Goal: Complete application form

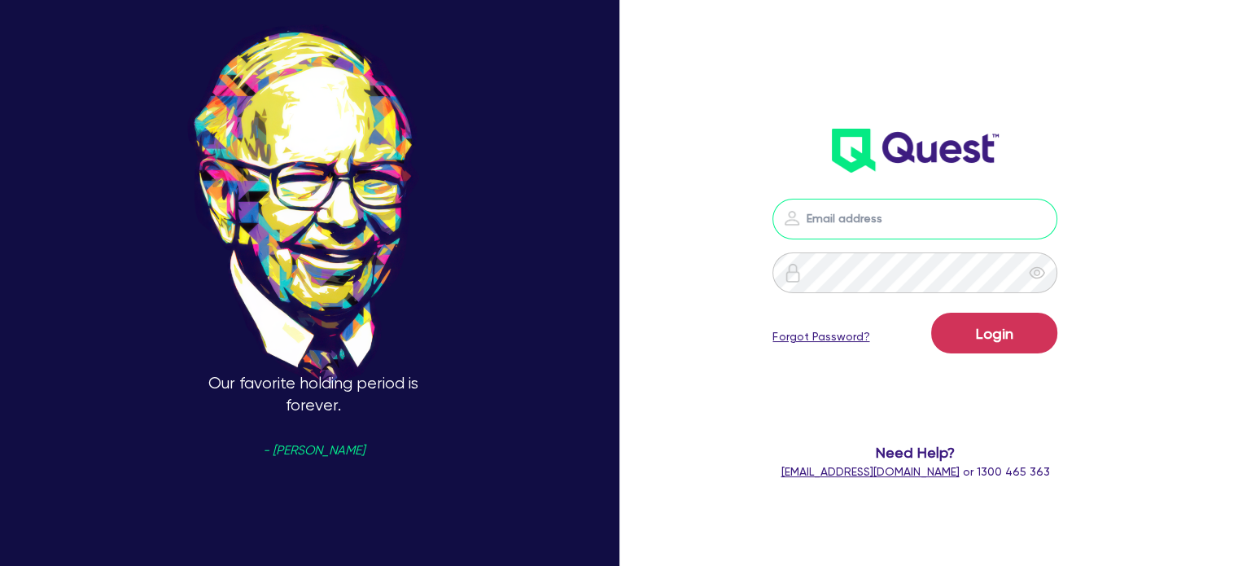
click at [825, 211] on input "email" at bounding box center [914, 219] width 285 height 41
type input "[EMAIL_ADDRESS][PERSON_NAME][DOMAIN_NAME]"
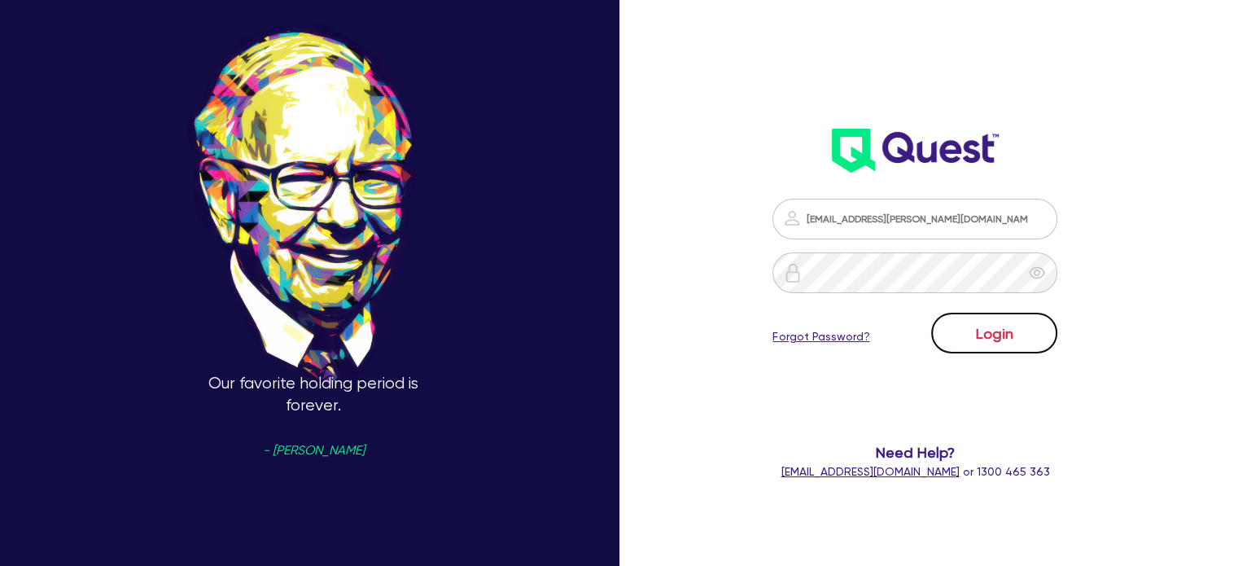
click at [1018, 344] on button "Login" at bounding box center [994, 332] width 126 height 41
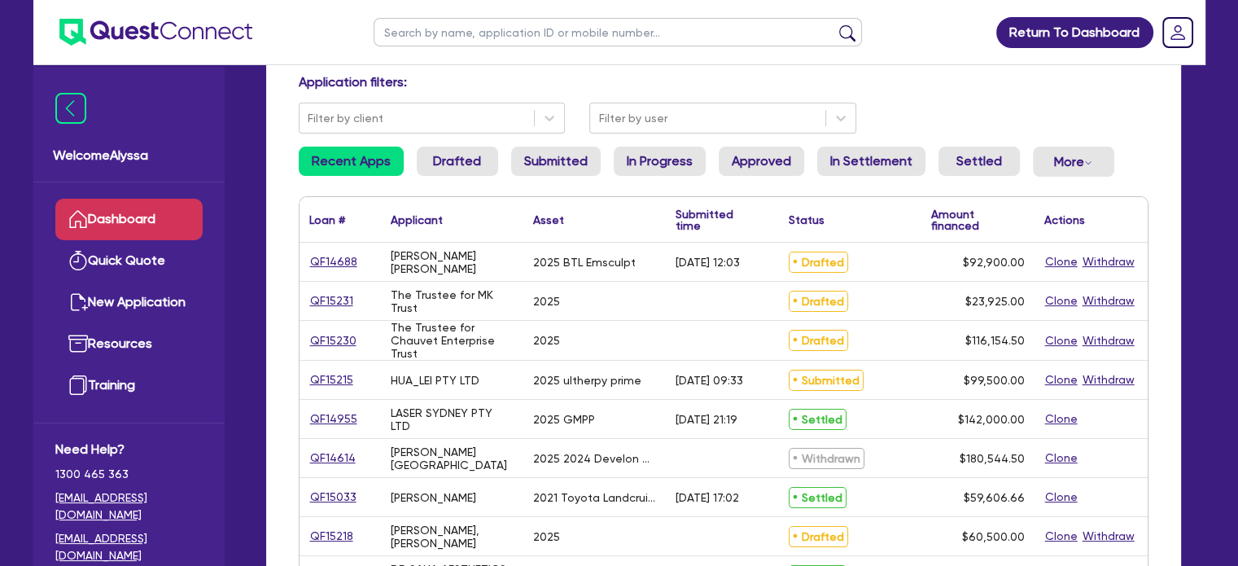
scroll to position [113, 0]
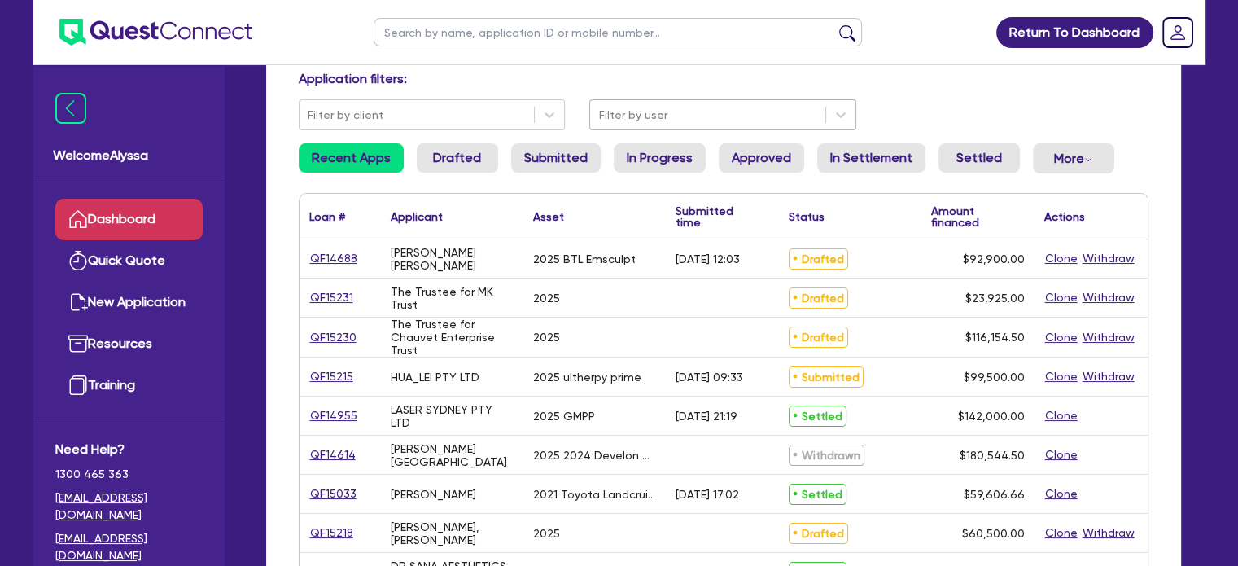
click at [670, 120] on div at bounding box center [707, 115] width 219 height 20
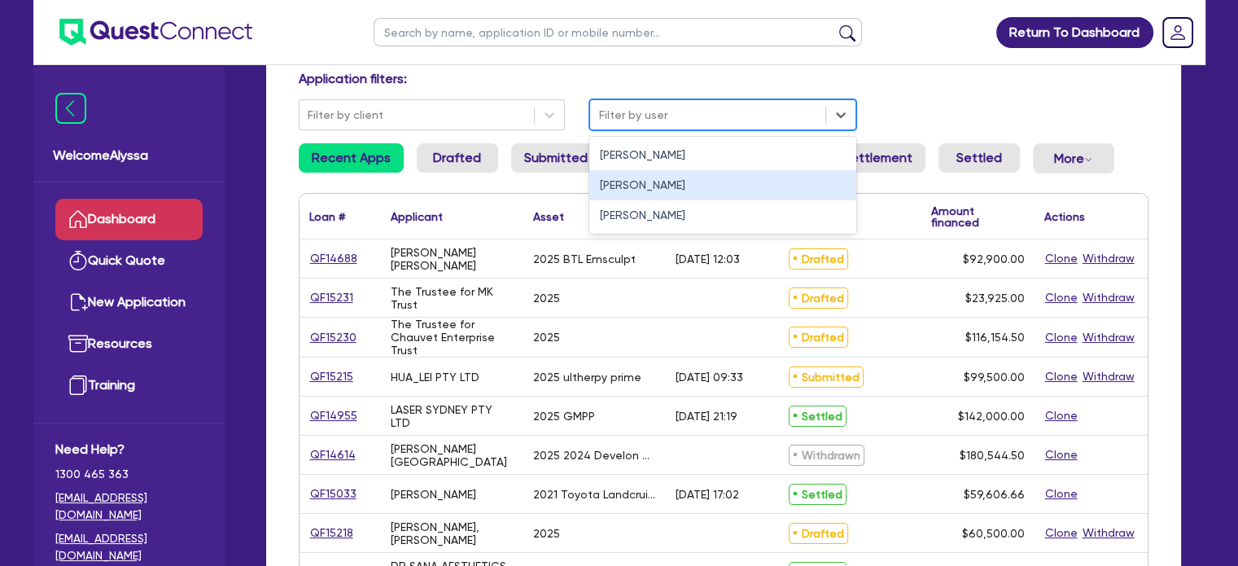
click at [625, 185] on div "[PERSON_NAME]" at bounding box center [722, 185] width 267 height 30
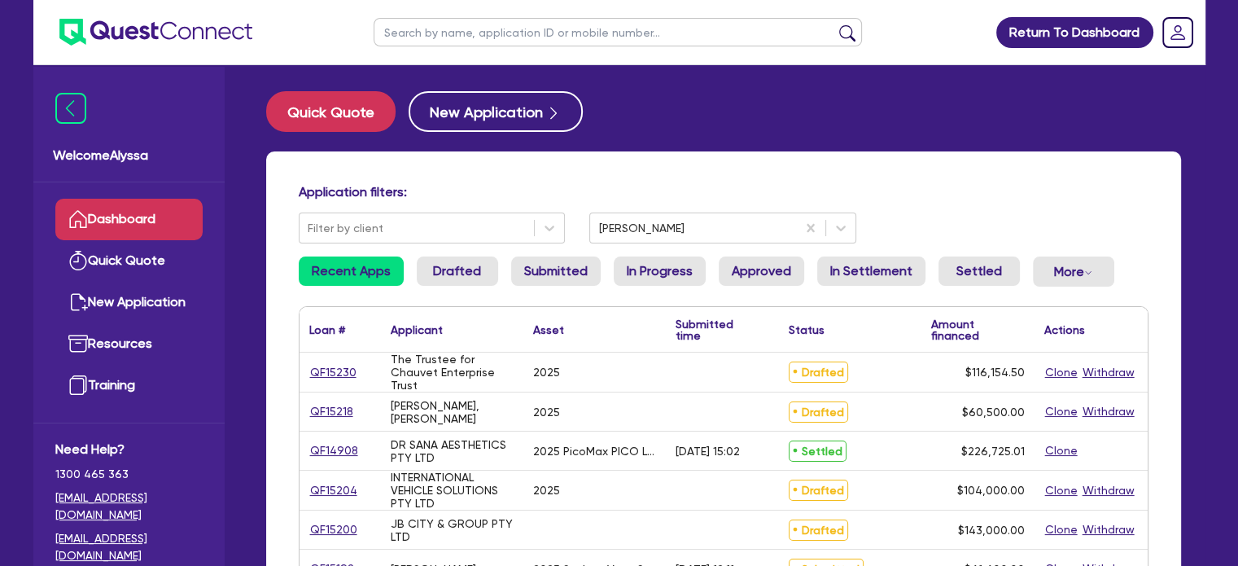
click at [402, 32] on input "text" at bounding box center [617, 32] width 488 height 28
type input "renew"
click at [834, 24] on button "submit" at bounding box center [847, 35] width 26 height 23
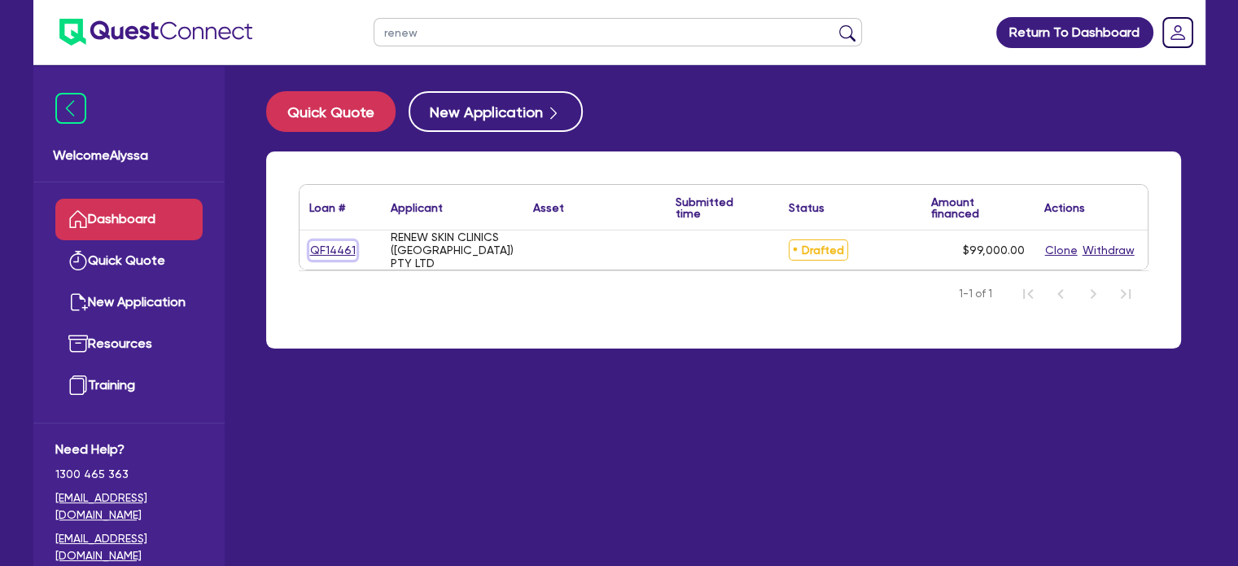
click at [322, 241] on link "QF14461" at bounding box center [332, 250] width 47 height 19
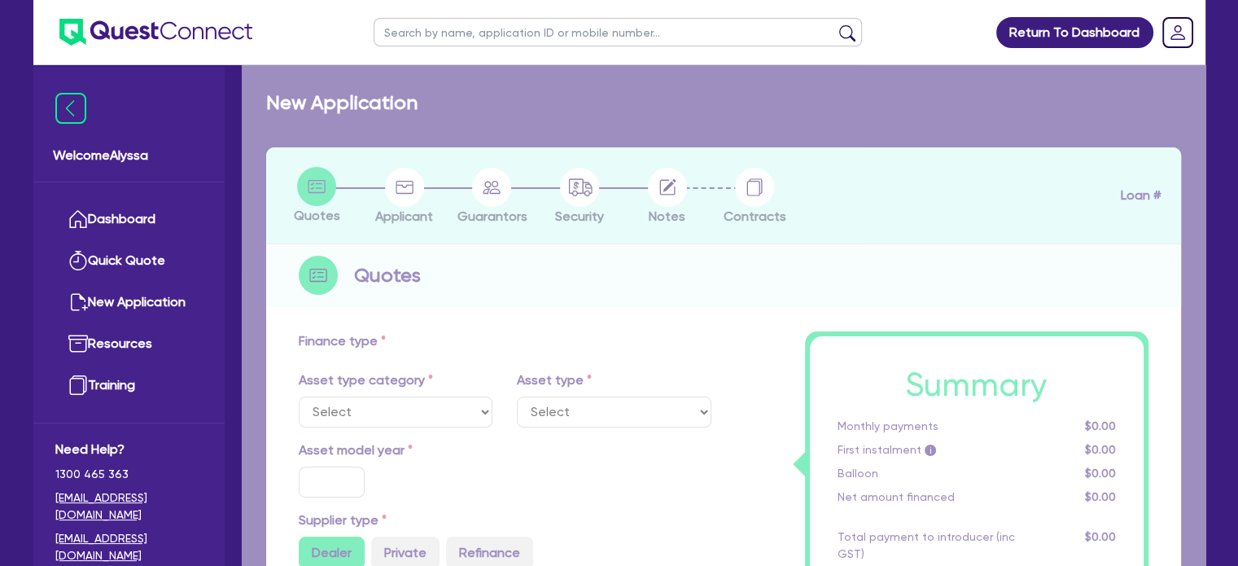
type input "99,000"
type input "4"
type input "3,960"
type input "10.5"
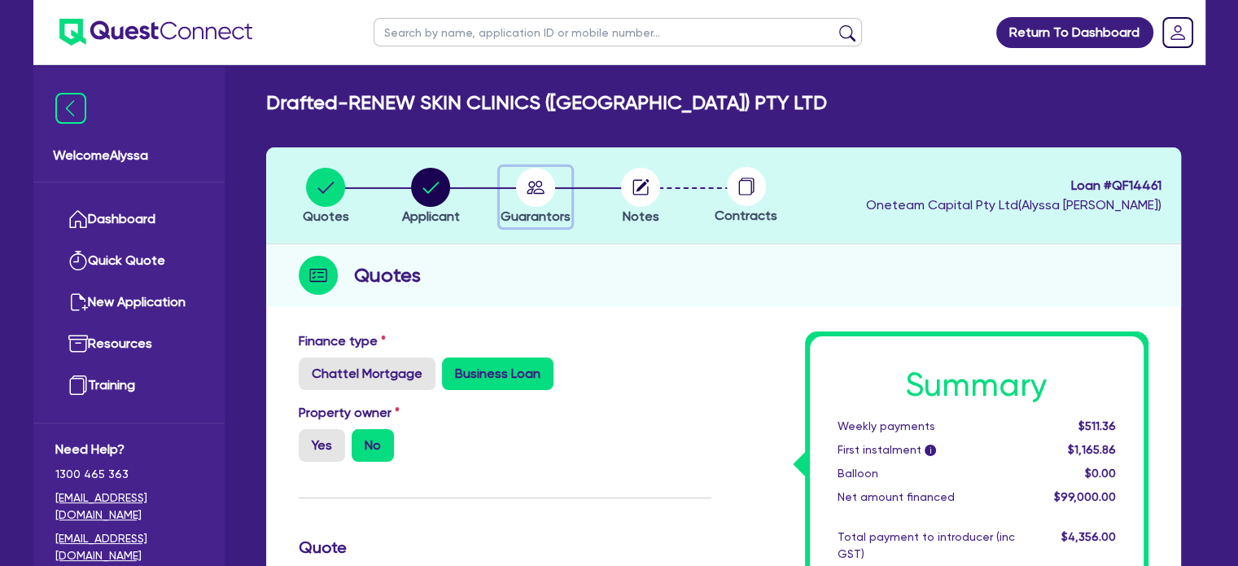
click at [534, 194] on circle "button" at bounding box center [535, 187] width 39 height 39
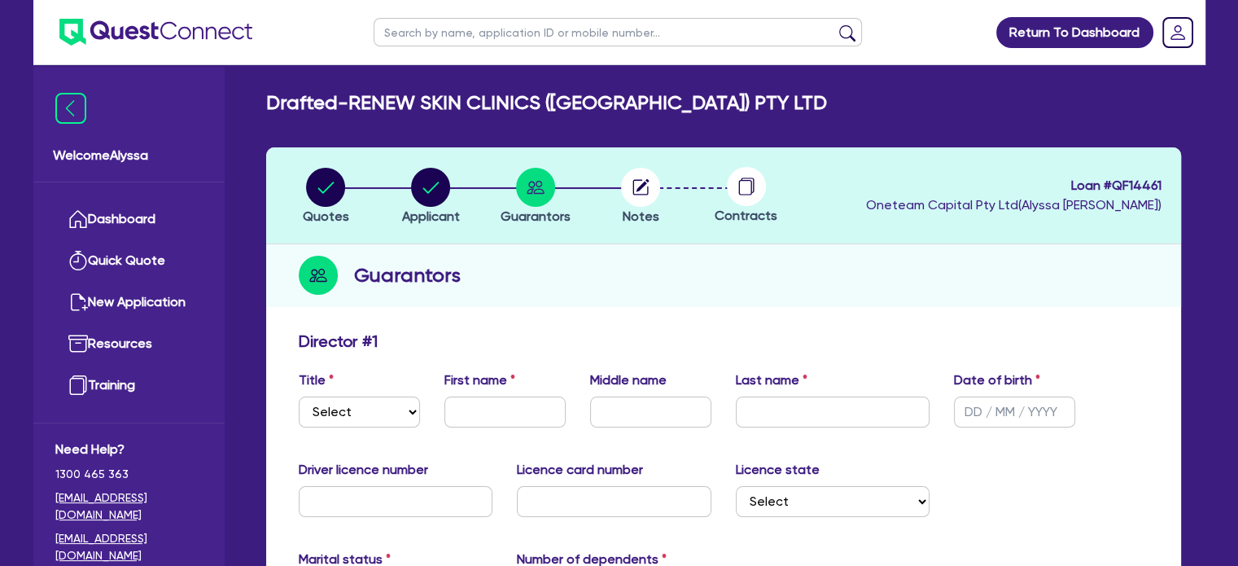
click at [350, 430] on div "Title Select Mr Mrs Ms Miss Dr First name Middle name Last name Date of birth" at bounding box center [723, 405] width 874 height 70
click at [343, 426] on div "Title Select Mr Mrs Ms Miss Dr First name Middle name Last name Date of birth" at bounding box center [723, 405] width 874 height 70
click at [340, 422] on select "Select Mr Mrs Ms Miss Dr" at bounding box center [359, 411] width 121 height 31
select select "MRS"
click at [299, 396] on select "Select Mr Mrs Ms Miss Dr" at bounding box center [359, 411] width 121 height 31
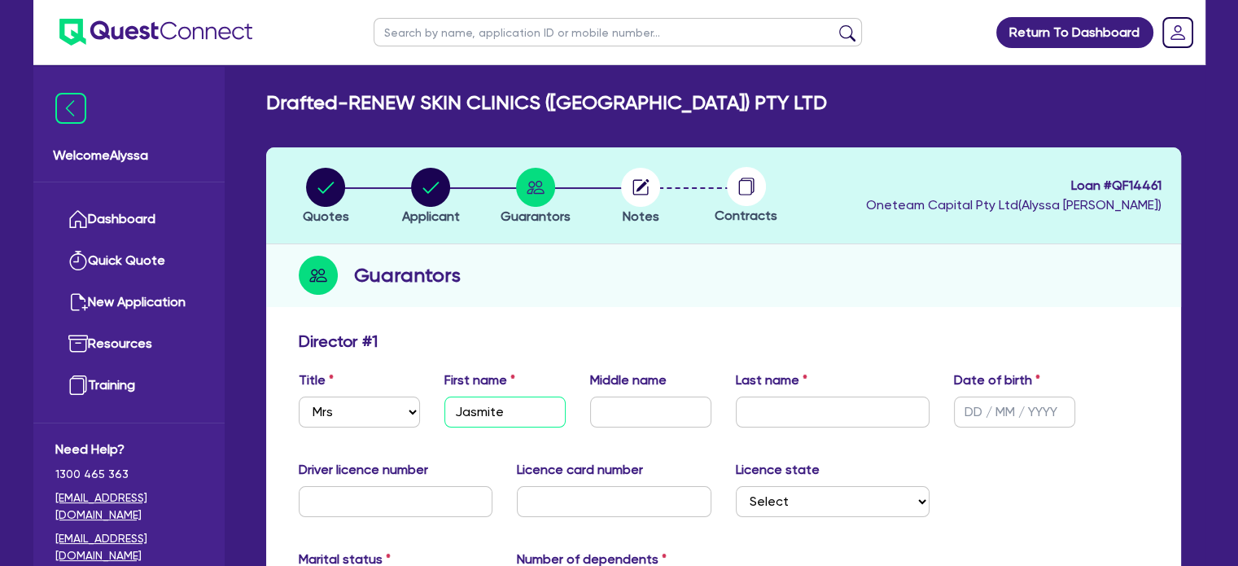
type input "Jasmite"
type input "[PERSON_NAME]"
type input "[DATE]"
type input "037586958"
type input "P2947364"
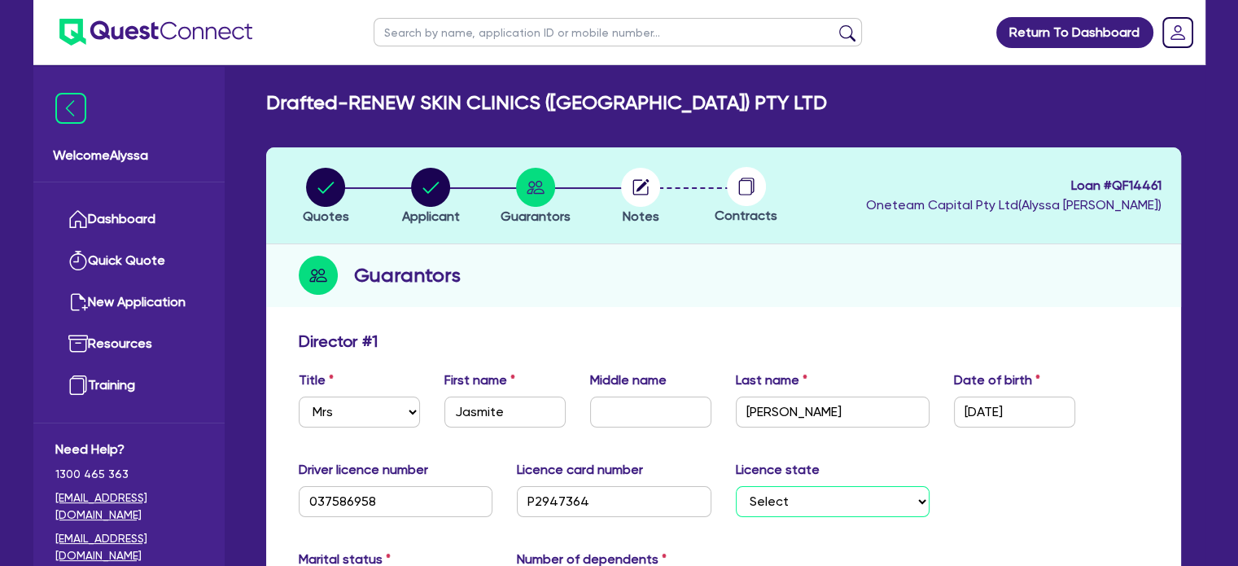
click at [831, 505] on select "Select [GEOGRAPHIC_DATA] [GEOGRAPHIC_DATA] [GEOGRAPHIC_DATA] [GEOGRAPHIC_DATA] …" at bounding box center [833, 501] width 194 height 31
select select "VIC"
click at [736, 486] on select "Select [GEOGRAPHIC_DATA] [GEOGRAPHIC_DATA] [GEOGRAPHIC_DATA] [GEOGRAPHIC_DATA] …" at bounding box center [833, 501] width 194 height 31
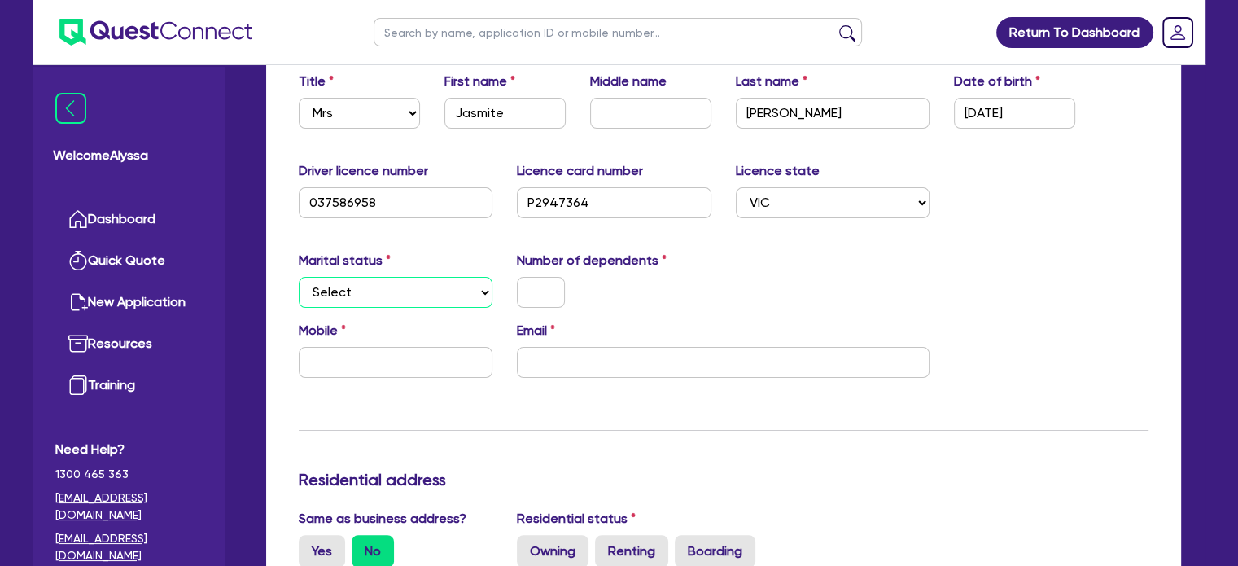
click at [400, 281] on select "Select Single Married De Facto / Partner" at bounding box center [396, 292] width 194 height 31
select select "MARRIED"
click at [299, 277] on select "Select Single Married De Facto / Partner" at bounding box center [396, 292] width 194 height 31
click at [544, 303] on input "text" at bounding box center [541, 292] width 48 height 31
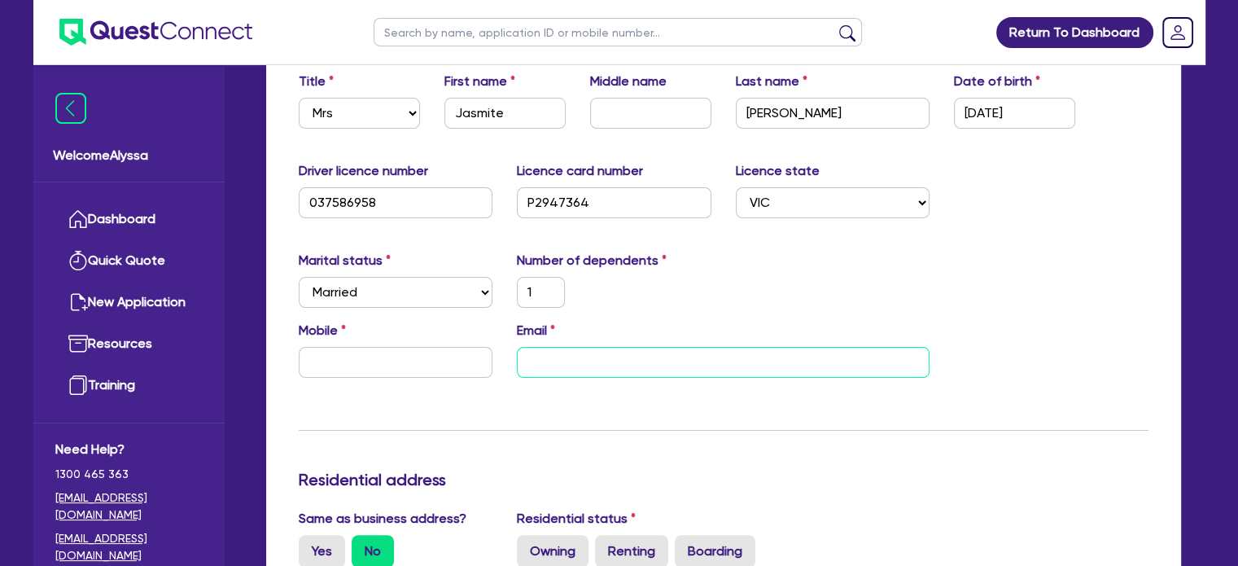
click at [580, 375] on input "email" at bounding box center [723, 362] width 413 height 31
paste input "[EMAIL_ADDRESS][DOMAIN_NAME]"
type input "1"
type input "[EMAIL_ADDRESS][DOMAIN_NAME]"
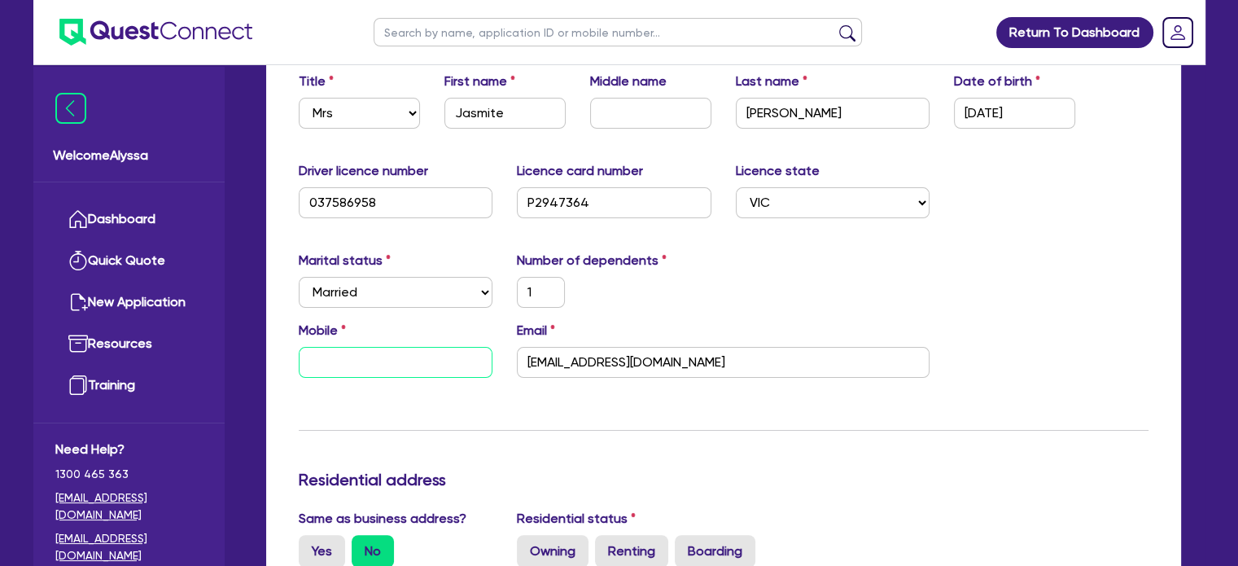
click at [369, 351] on input "text" at bounding box center [396, 362] width 194 height 31
type input "1"
type input "0"
paste input "811 445 50"
type input "1"
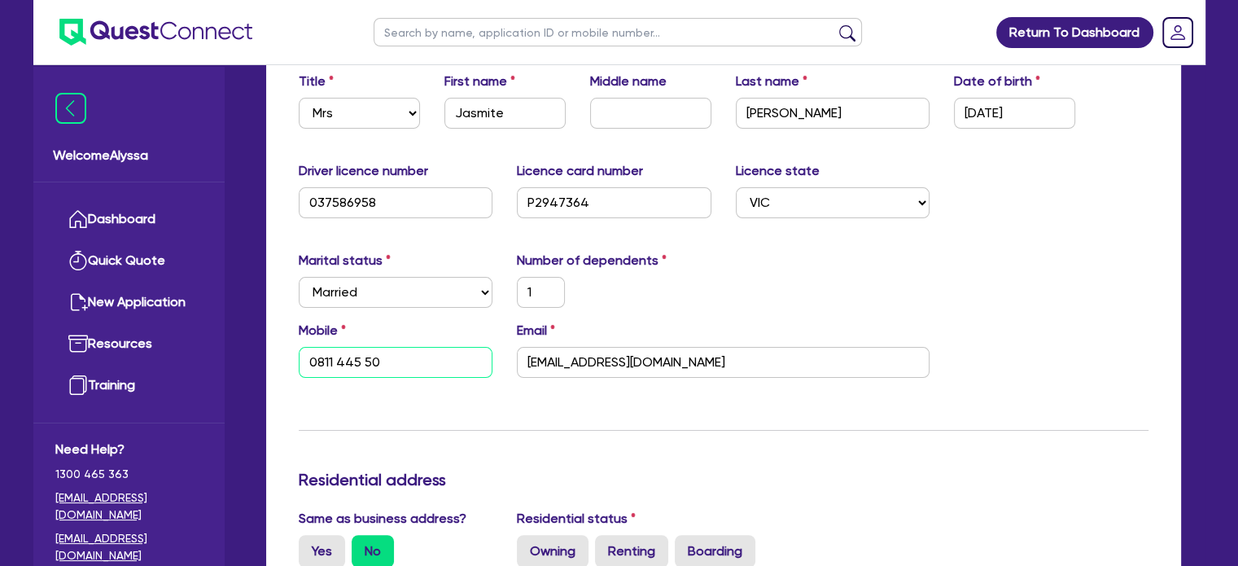
type input "0811 445 50"
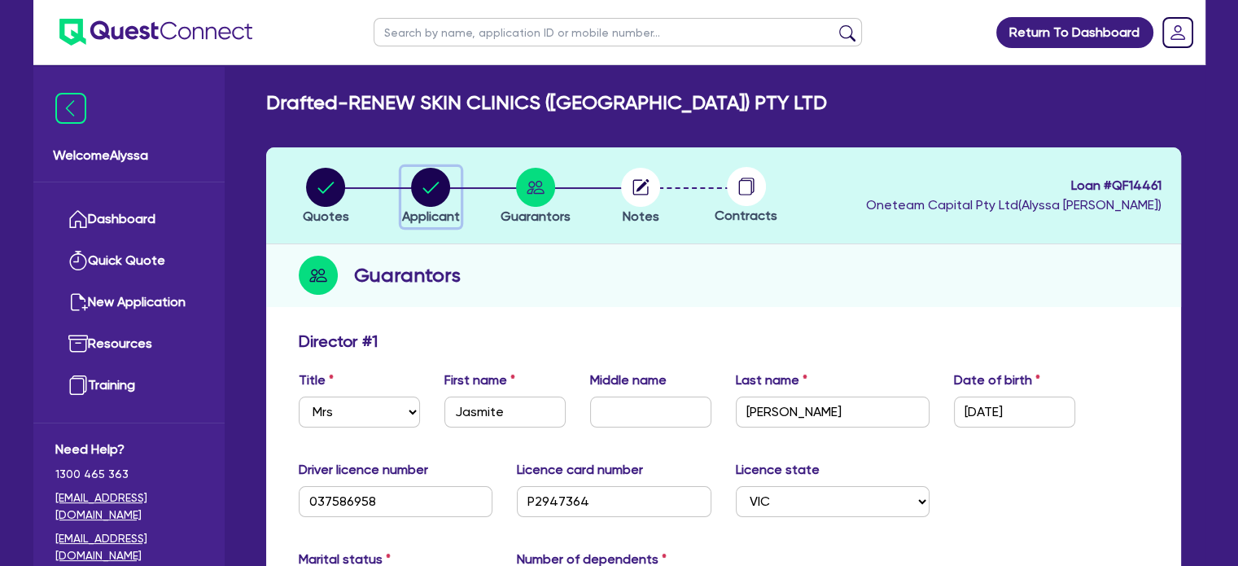
click at [450, 203] on div "button" at bounding box center [431, 187] width 58 height 39
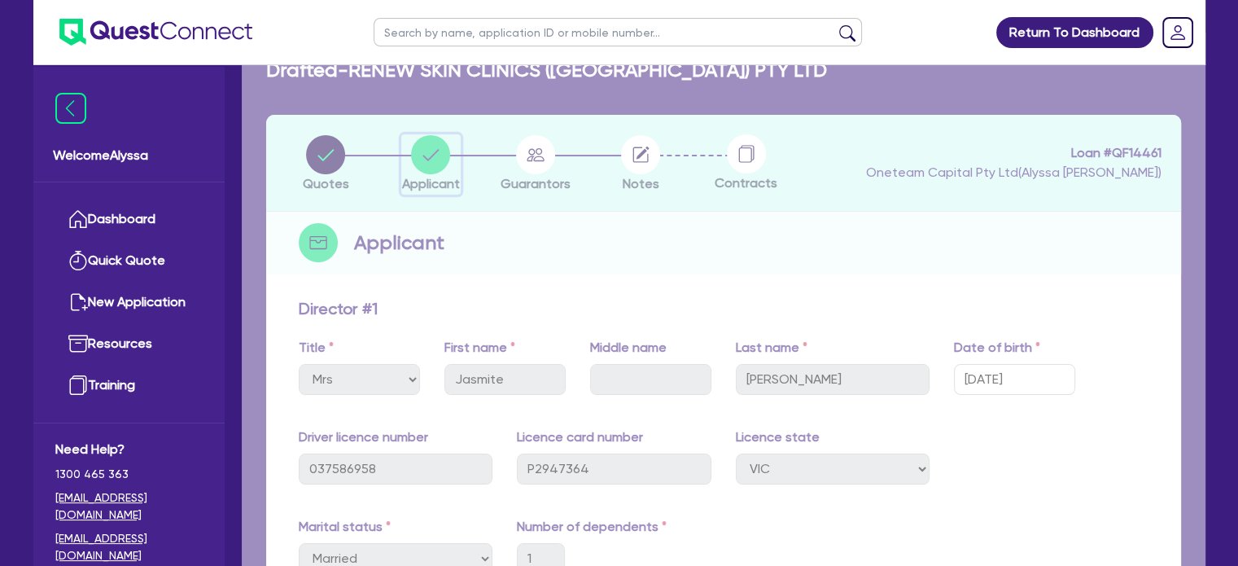
select select "COMPANY"
select select "HEALTH_BEAUTY"
select select "HAIR_BEAUTY_SALONS"
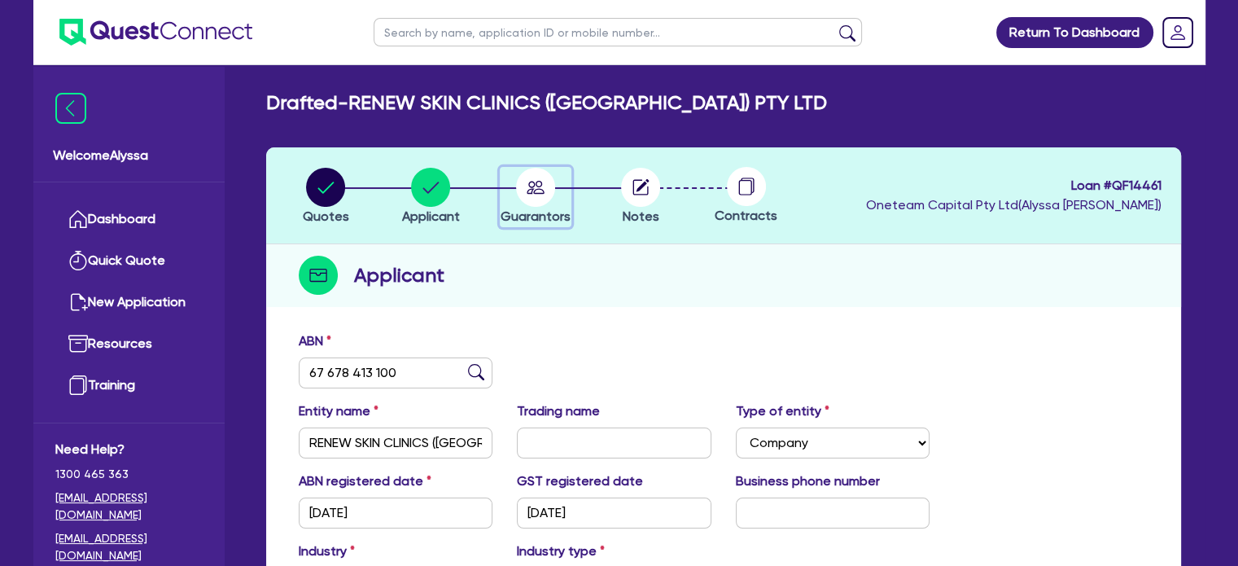
click at [537, 195] on circle "button" at bounding box center [535, 187] width 39 height 39
select select "MRS"
select select "VIC"
select select "MARRIED"
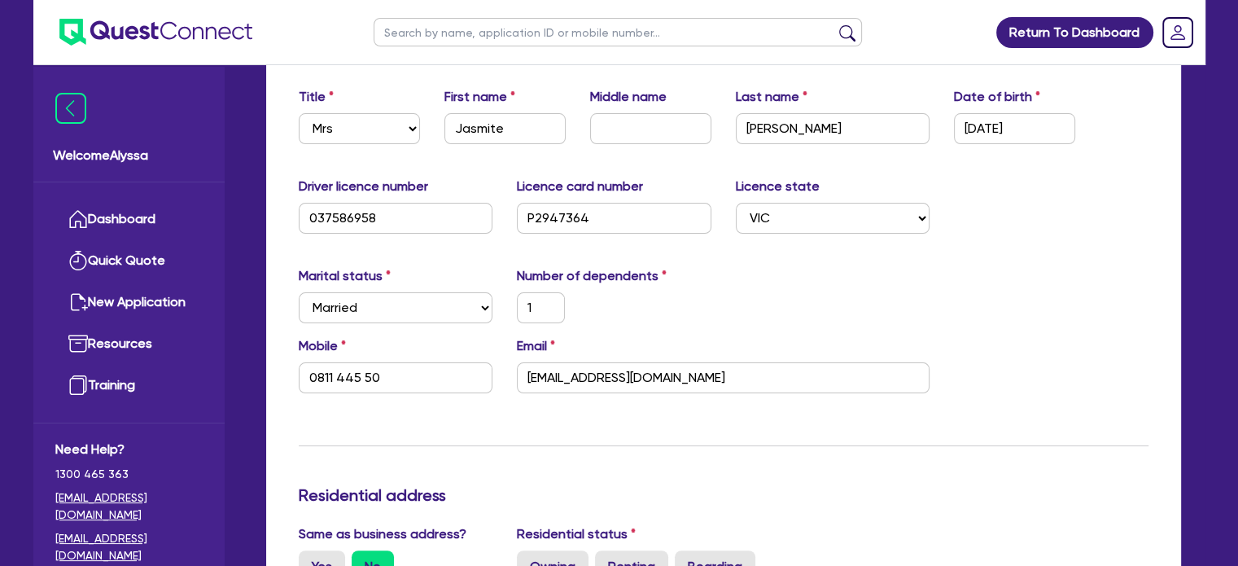
scroll to position [569, 0]
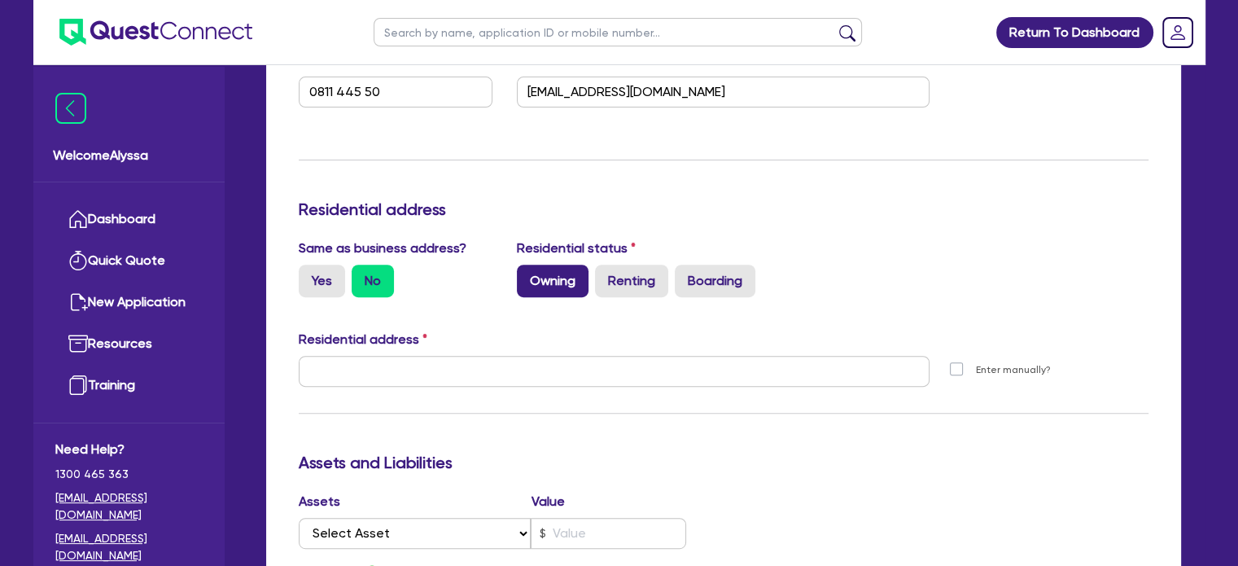
click at [536, 279] on label "Owning" at bounding box center [553, 280] width 72 height 33
click at [527, 275] on input "Owning" at bounding box center [522, 269] width 11 height 11
radio input "true"
type input "1"
type input "0811 445 50"
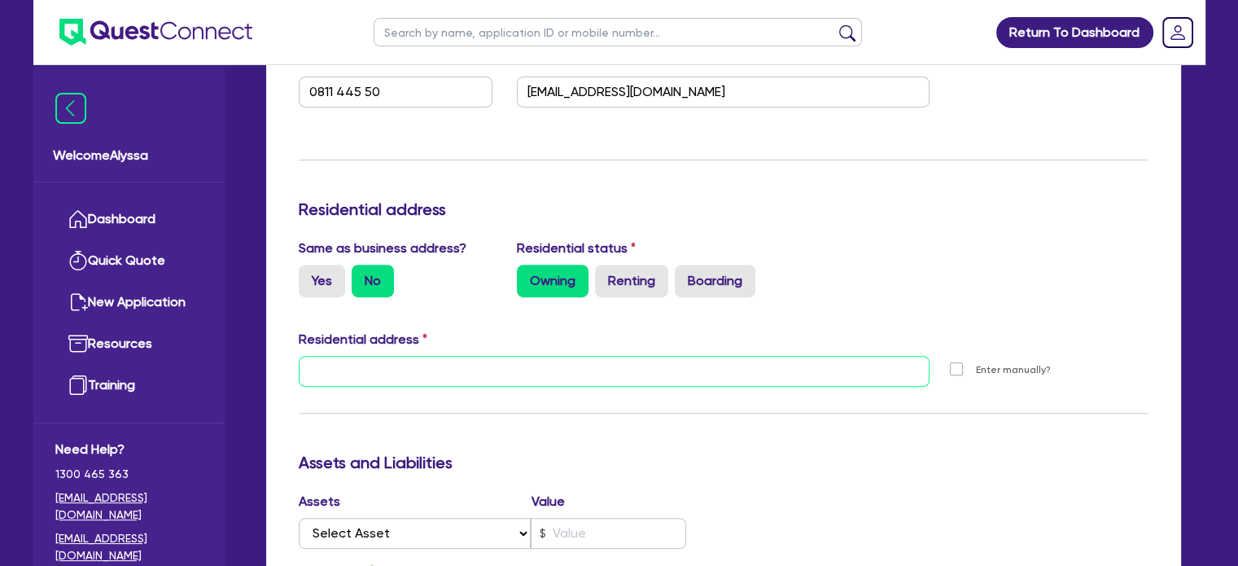
click at [320, 375] on input "text" at bounding box center [614, 371] width 631 height 31
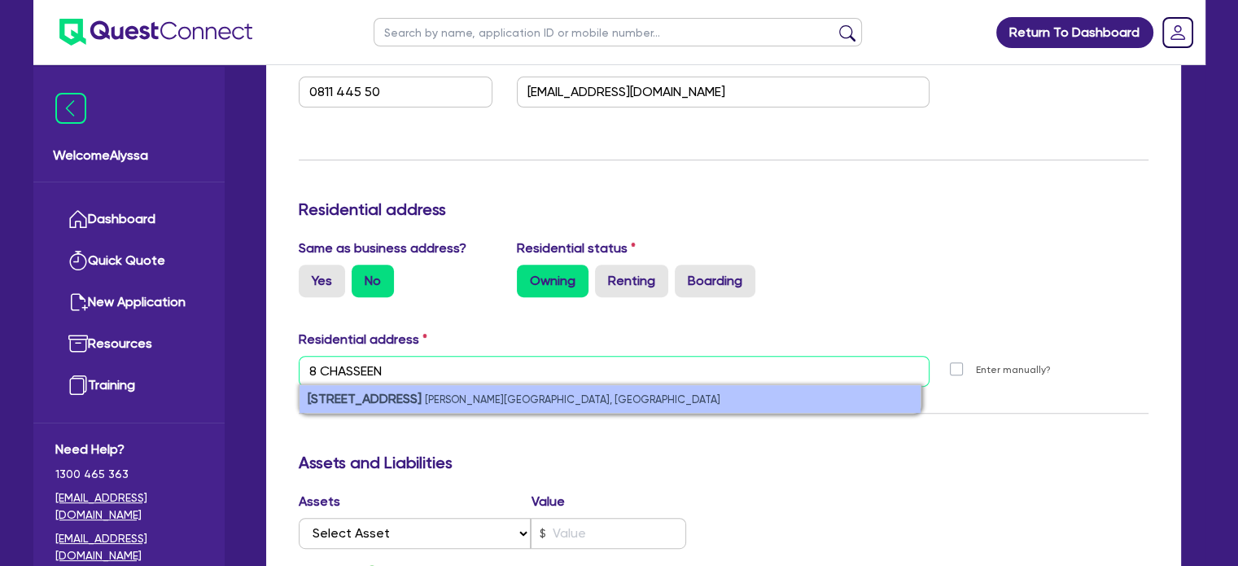
type input "8 CHASSEEN"
click at [377, 402] on strong "[STREET_ADDRESS]" at bounding box center [365, 398] width 114 height 15
type input "1"
type input "0811 445 50"
type input "[STREET_ADDRESS][PERSON_NAME]"
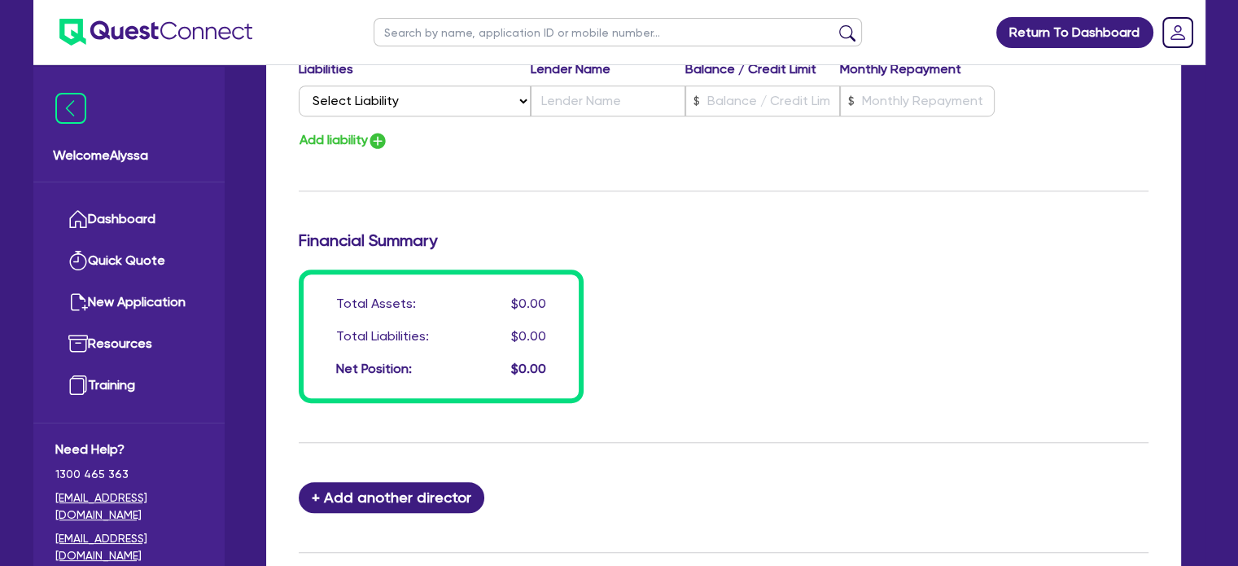
scroll to position [908, 0]
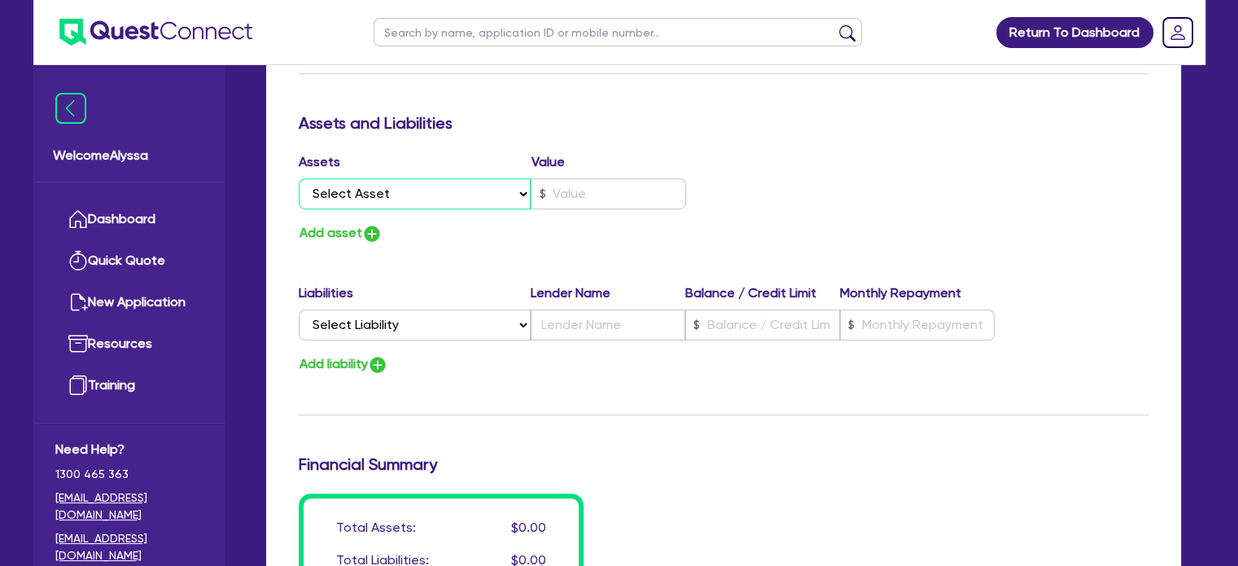
click at [338, 189] on select "Select Asset Cash Property Investment property Vehicle Truck Trailer Equipment …" at bounding box center [415, 193] width 233 height 31
select select "PROPERTY"
click at [299, 178] on select "Select Asset Cash Property Investment property Vehicle Truck Trailer Equipment …" at bounding box center [415, 193] width 233 height 31
type input "1"
type input "0811 445 50"
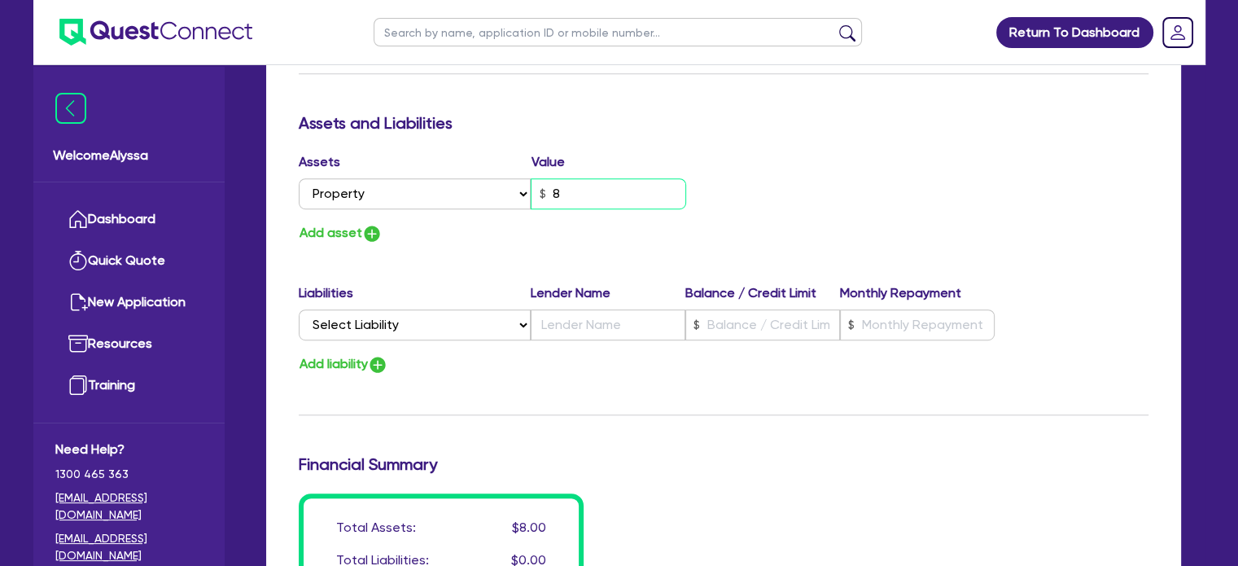
type input "1"
type input "0811 445 50"
type input "8"
type input "1"
type input "0811 445 50"
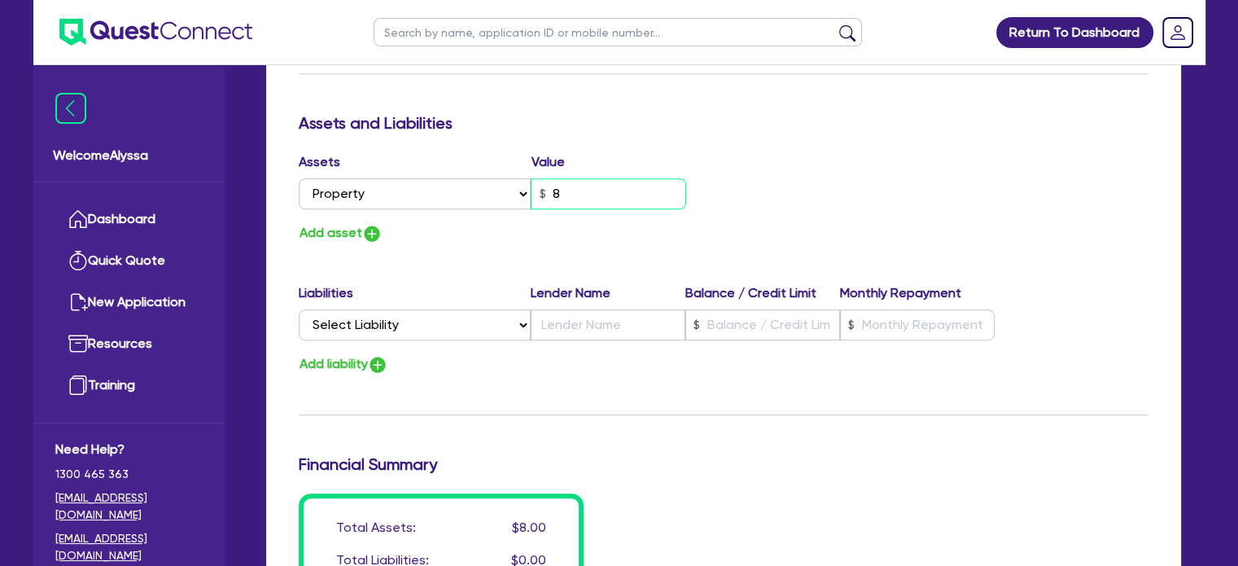
type input "89"
type input "1"
type input "0811 445 50"
type input "890"
type input "1"
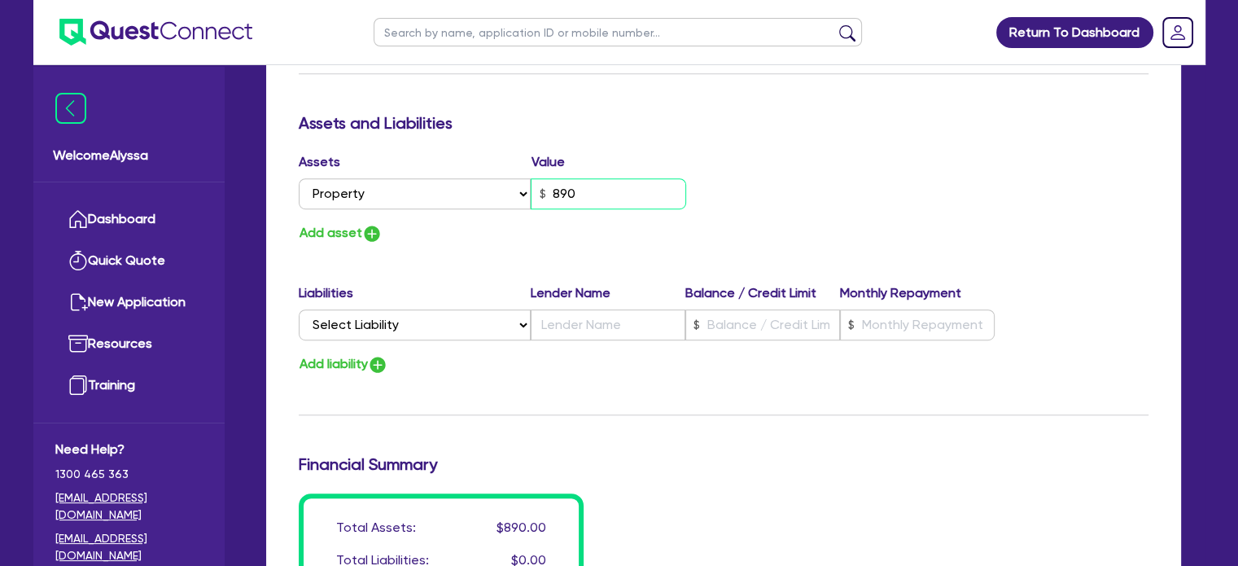
type input "0811 445 50"
type input "8,900"
type input "1"
type input "0811 445 50"
type input "89,000"
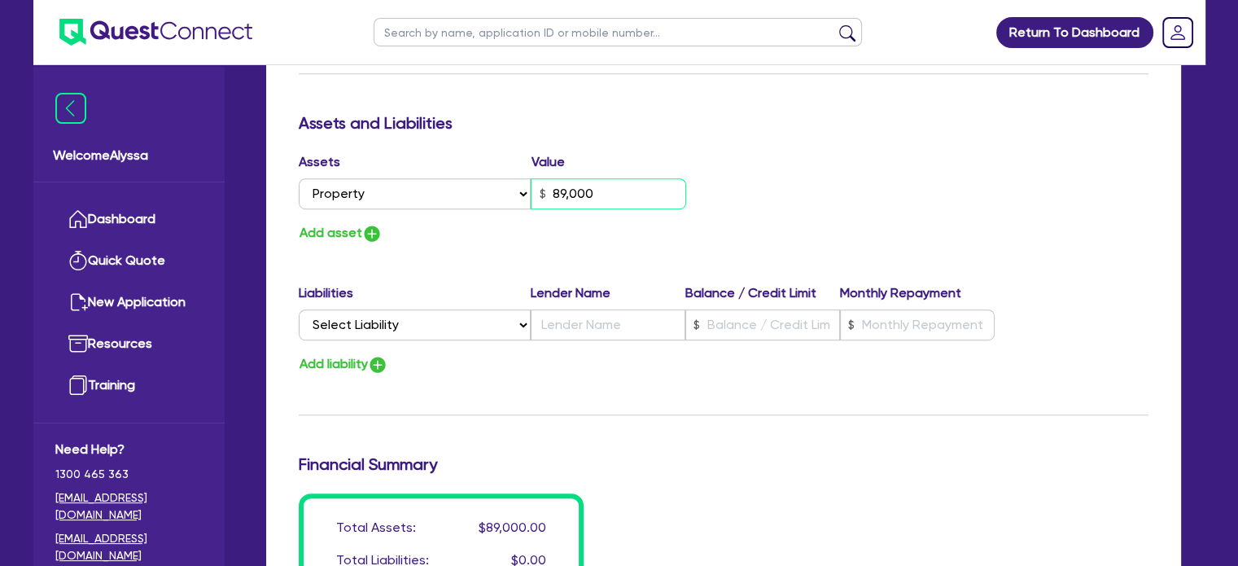
type input "1"
type input "0811 445 50"
type input "890,000"
click at [705, 485] on div "Update residential status for Director #1 Boarding is only acceptable when the …" at bounding box center [724, 24] width 850 height 1203
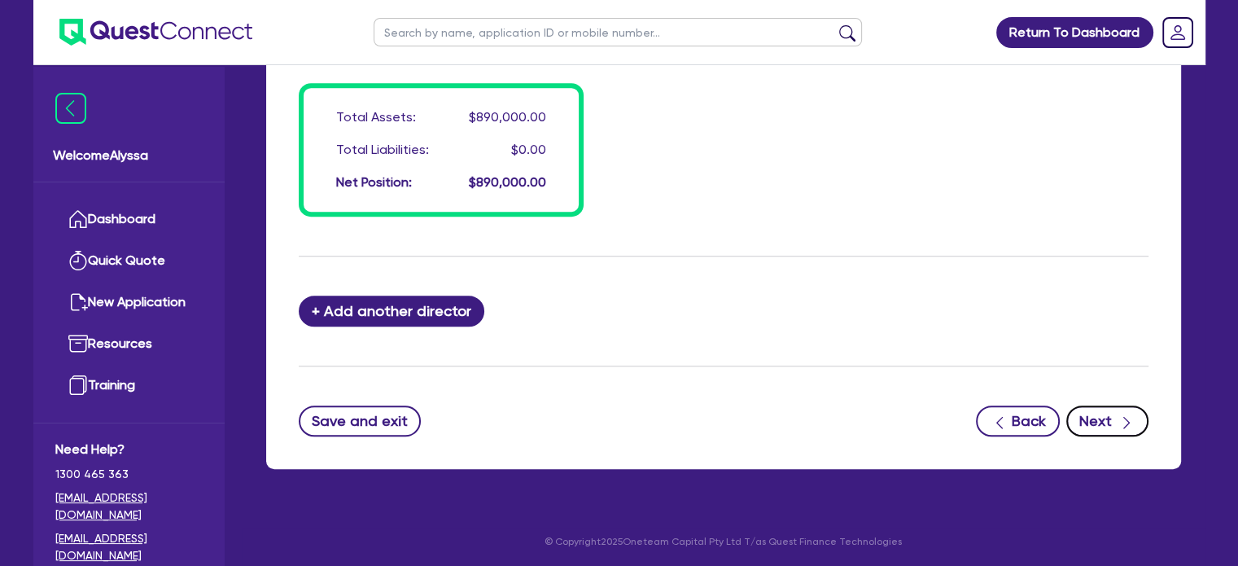
click at [1106, 424] on button "Next" at bounding box center [1107, 420] width 82 height 31
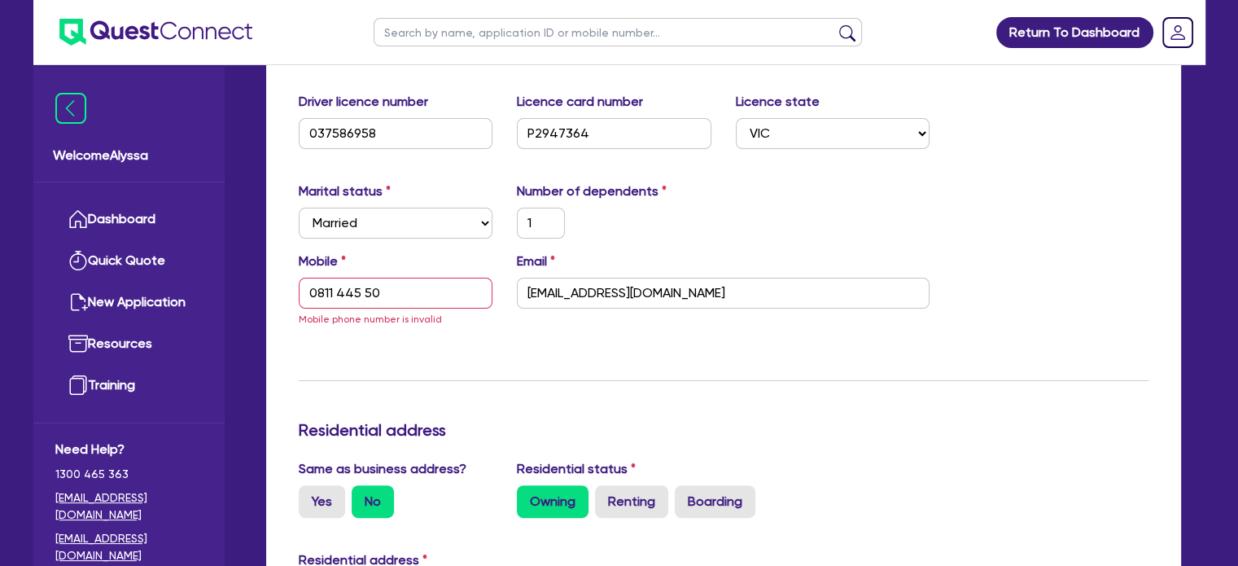
scroll to position [368, 0]
click at [395, 291] on input "0811 445 50" at bounding box center [396, 292] width 194 height 31
type input "1"
type input "0811 445 5"
type input "890,000"
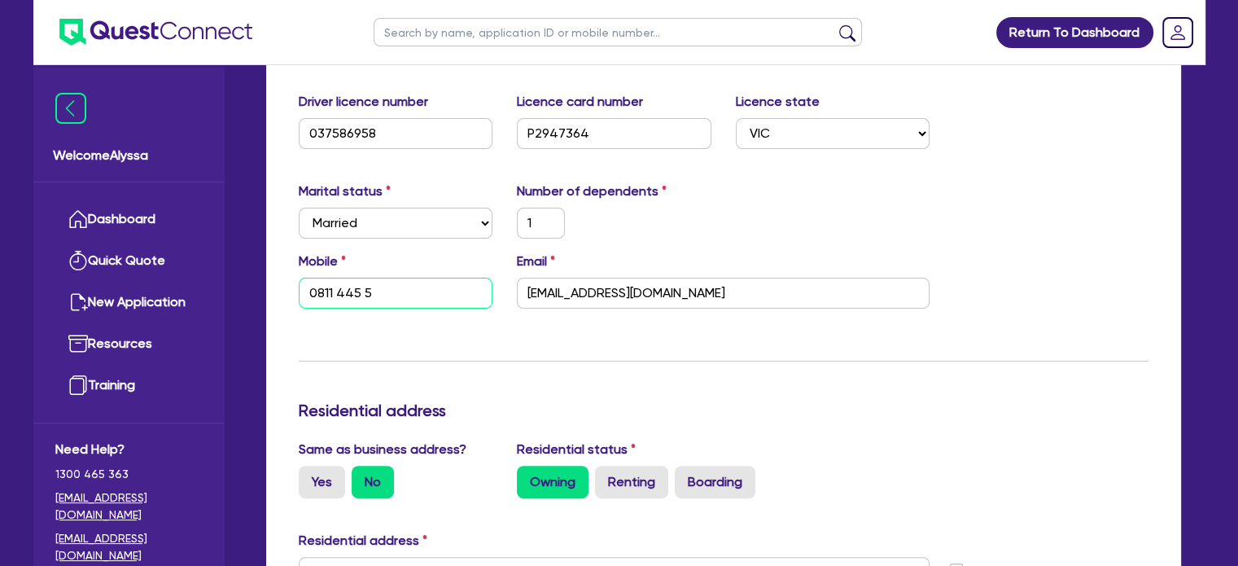
type input "1"
type input "0811 445 55"
type input "890,000"
type input "1"
type input "0811 445 550"
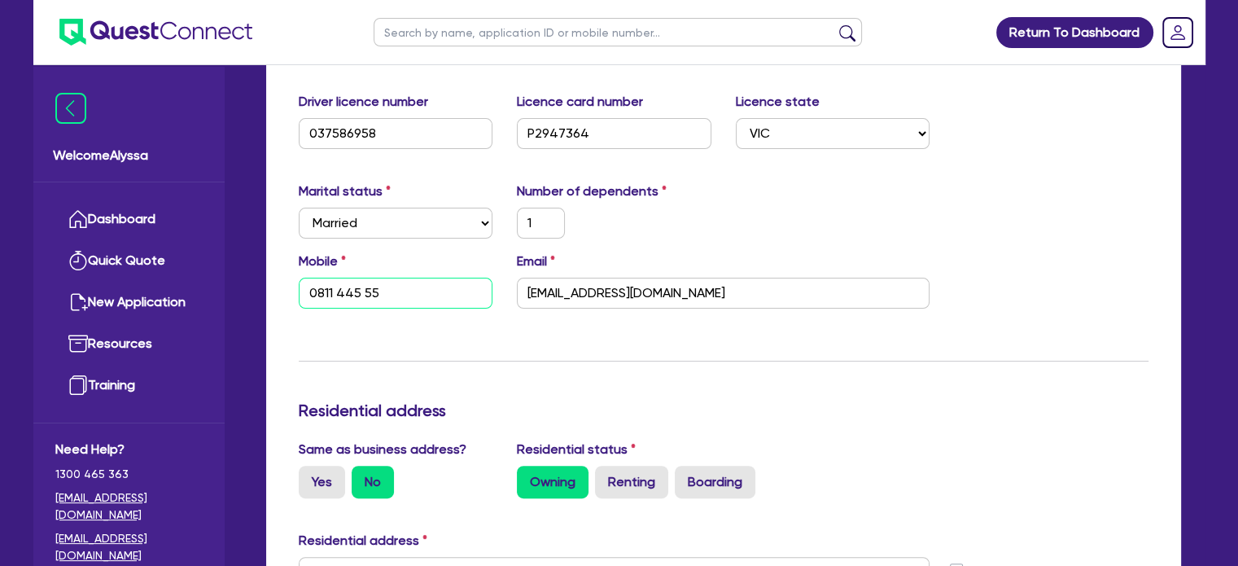
type input "890,000"
type input "0811 445 550"
click at [937, 196] on div "Marital status Select [DEMOGRAPHIC_DATA] Married De Facto / Partner Number of d…" at bounding box center [723, 216] width 874 height 70
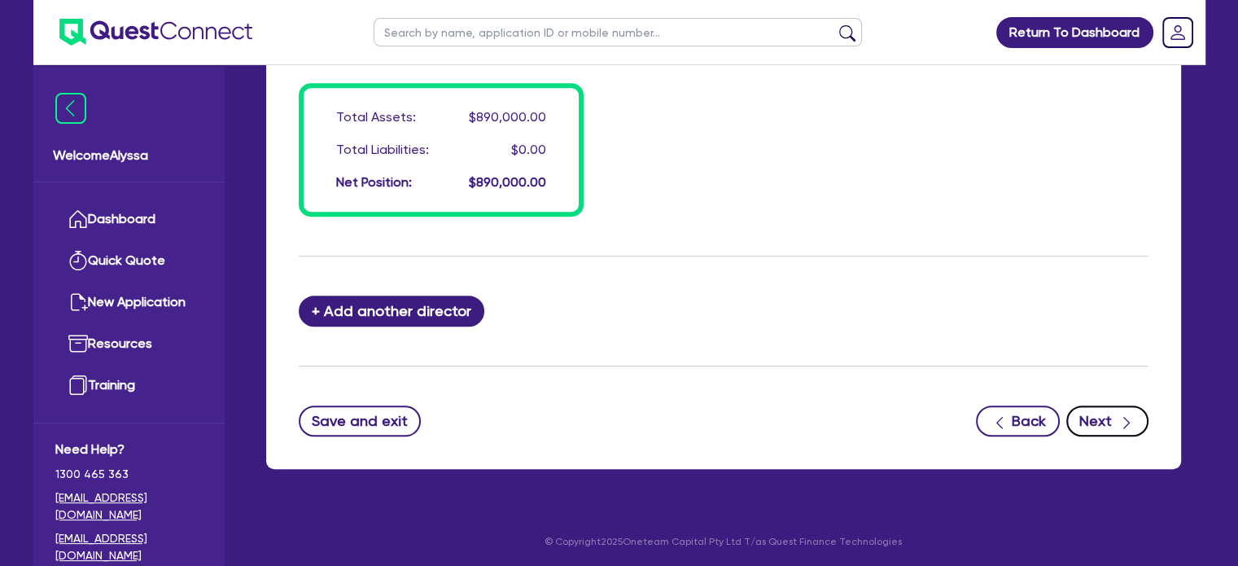
click at [1100, 410] on button "Next" at bounding box center [1107, 420] width 82 height 31
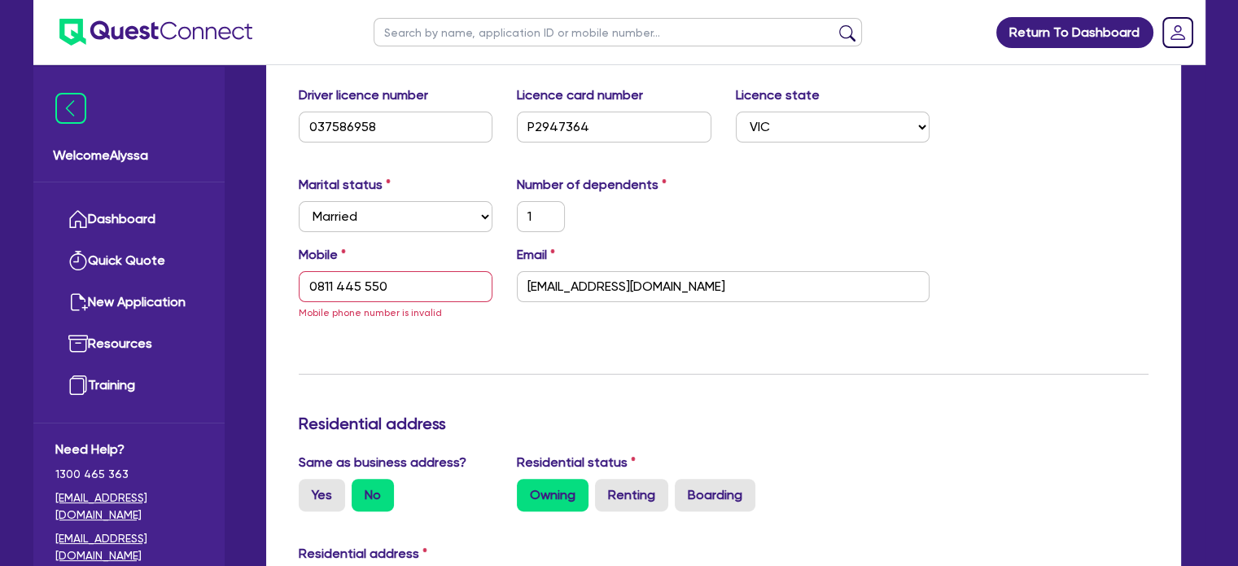
scroll to position [277, 0]
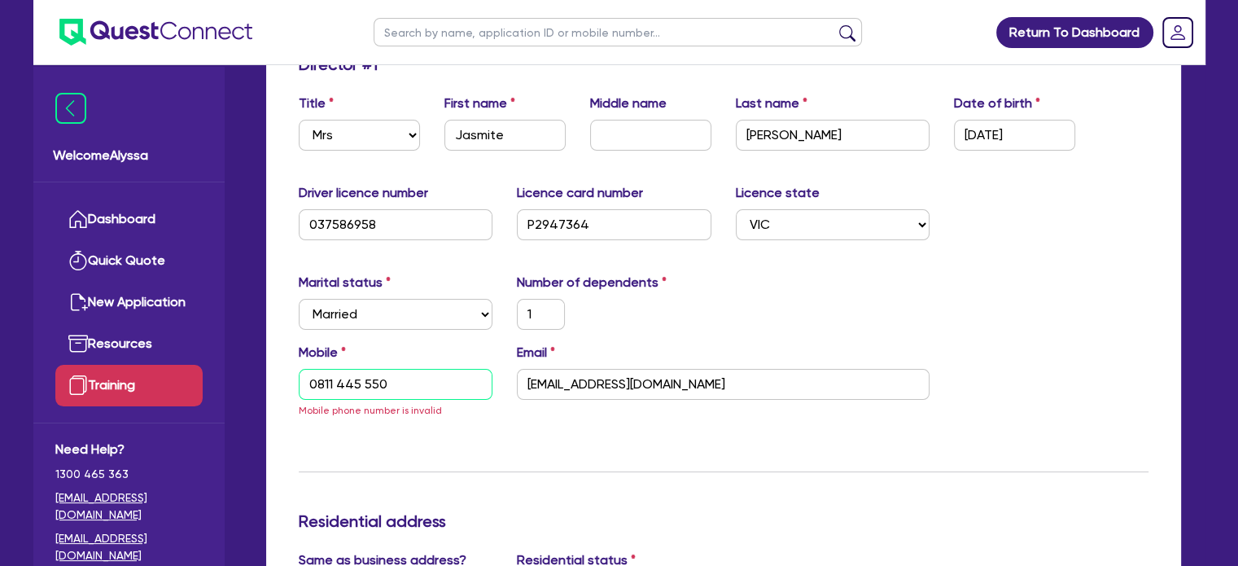
drag, startPoint x: 415, startPoint y: 384, endPoint x: 172, endPoint y: 373, distance: 243.6
type input "1"
type input "0"
type input "890,000"
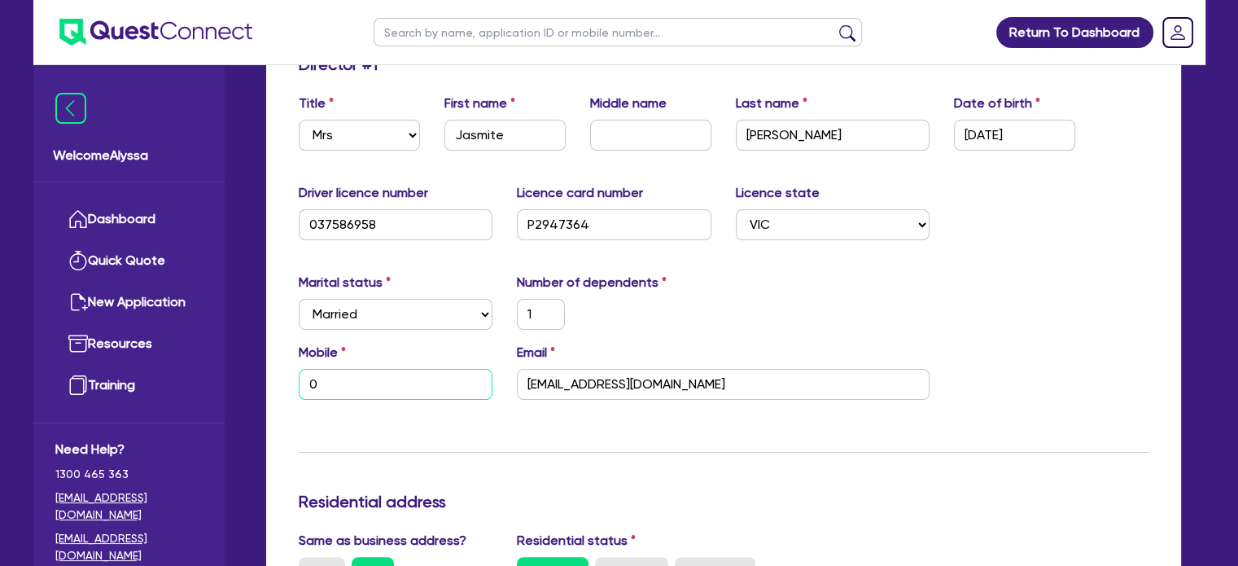
paste input "481 144 550"
type input "1"
type input "0481 144 550"
type input "890,000"
type input "0481 144 550"
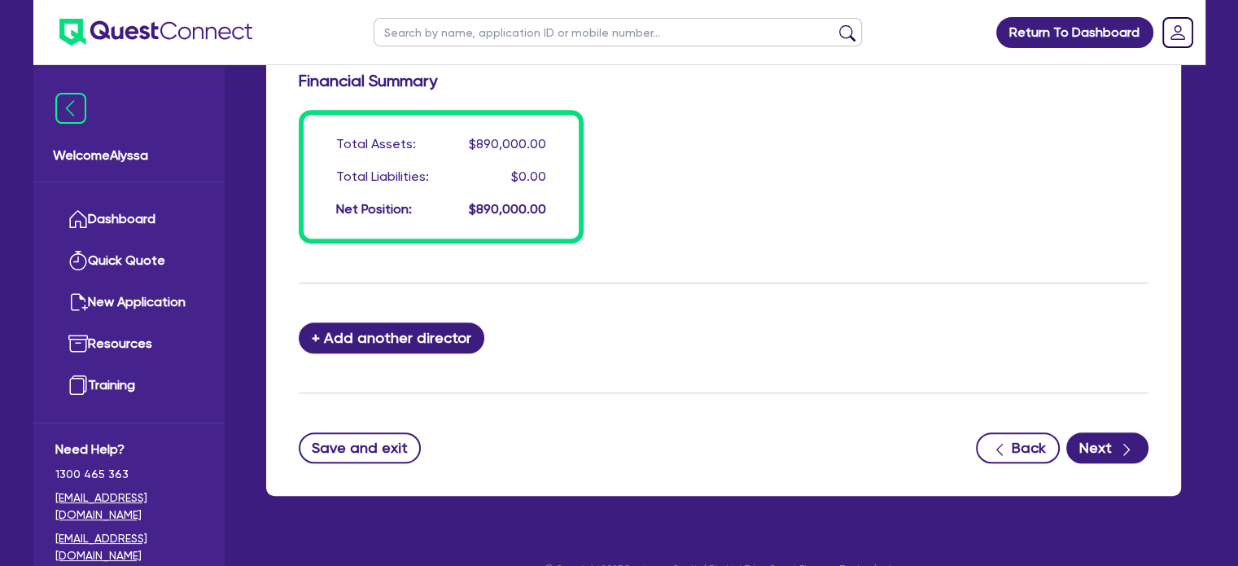
scroll to position [1318, 0]
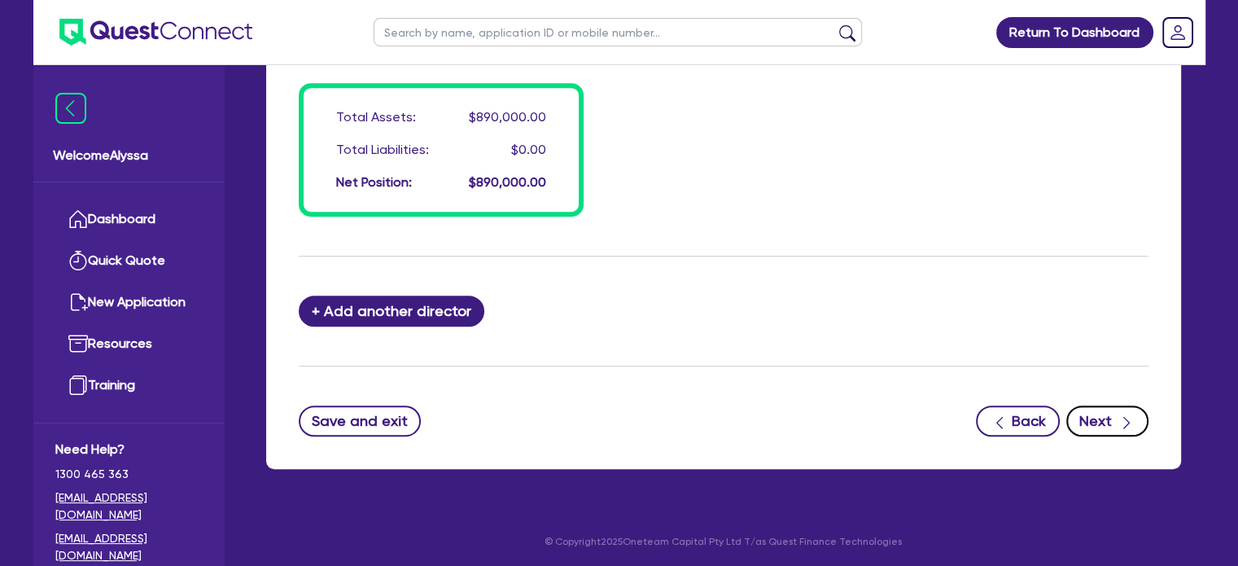
click at [1107, 414] on button "Next" at bounding box center [1107, 420] width 82 height 31
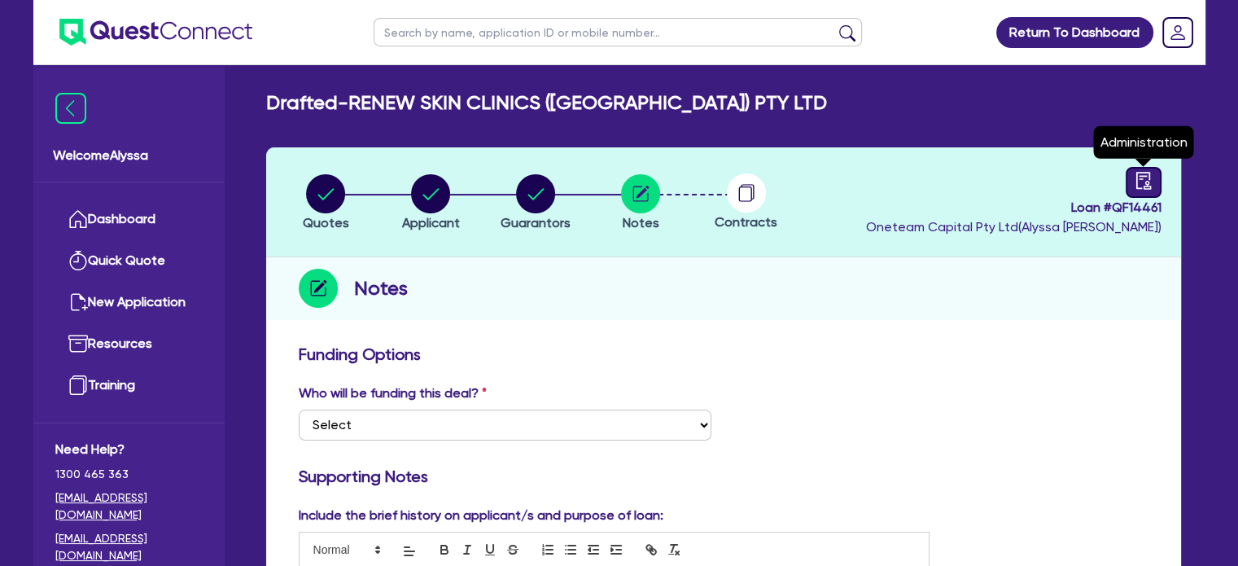
click at [1134, 190] on link at bounding box center [1143, 182] width 36 height 31
select select "DRAFTED_NEW"
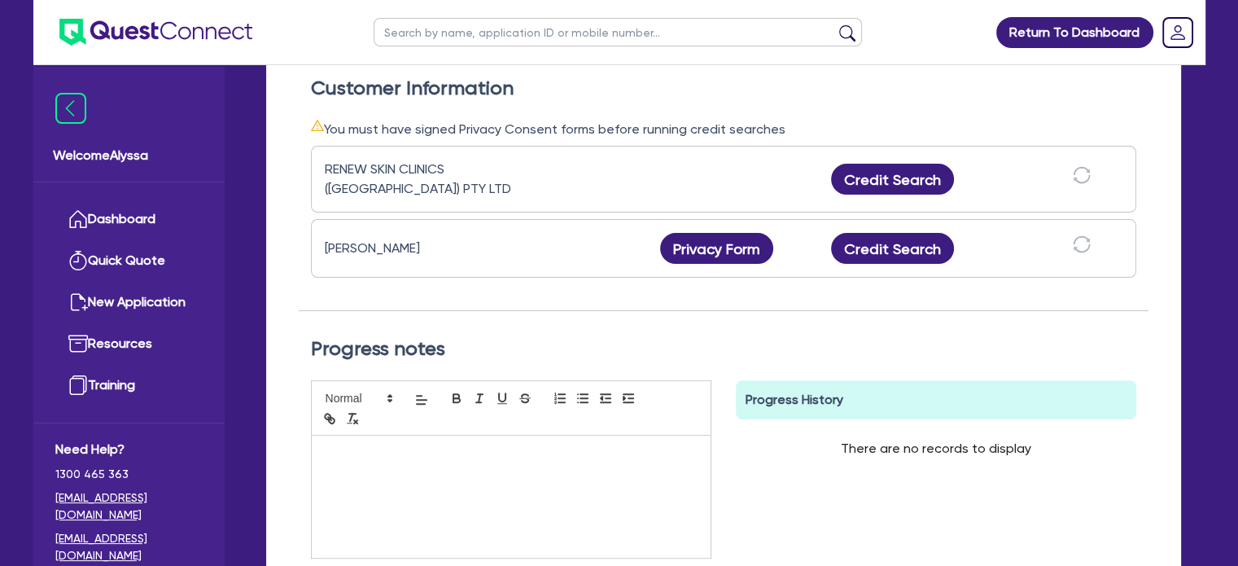
scroll to position [477, 0]
click at [718, 244] on button "Privacy Form" at bounding box center [717, 249] width 114 height 31
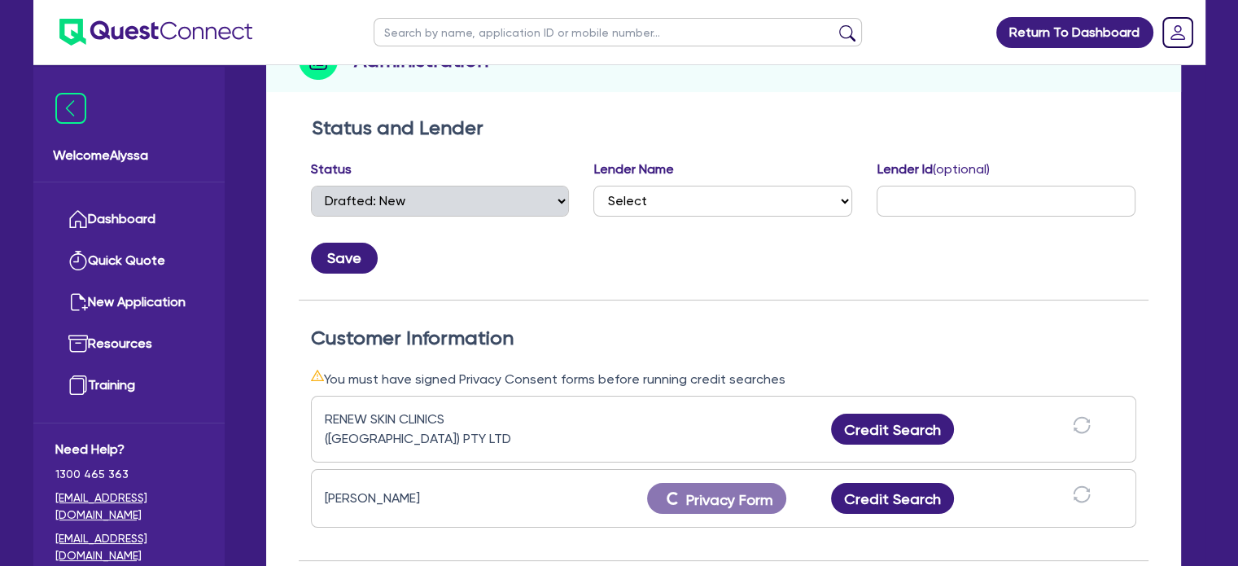
scroll to position [0, 0]
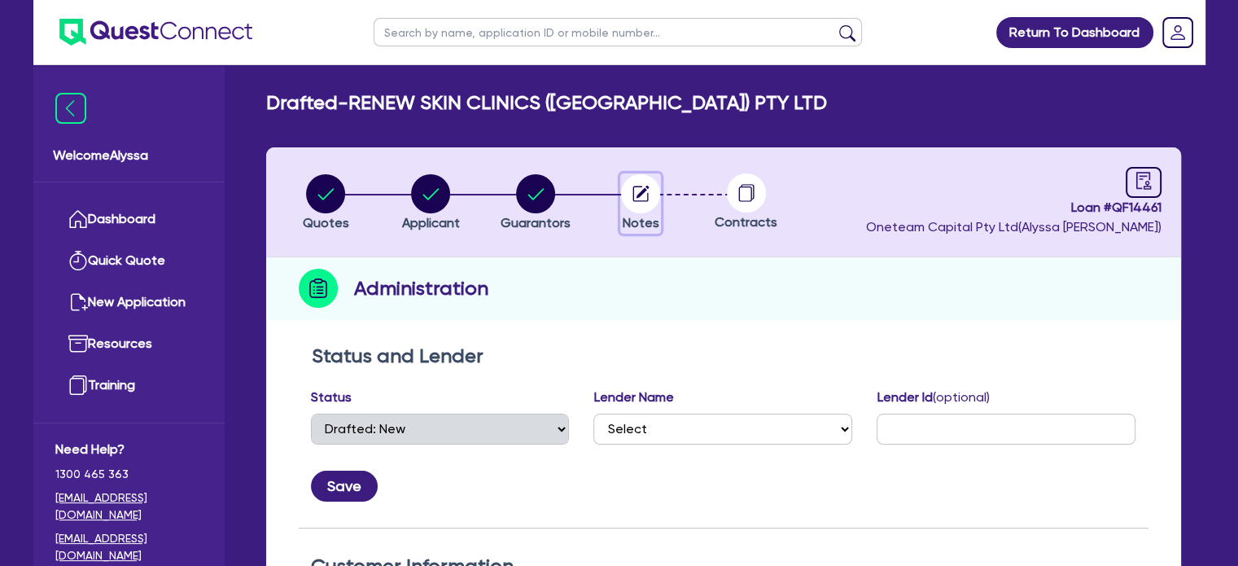
click at [641, 188] on circle "button" at bounding box center [640, 193] width 39 height 39
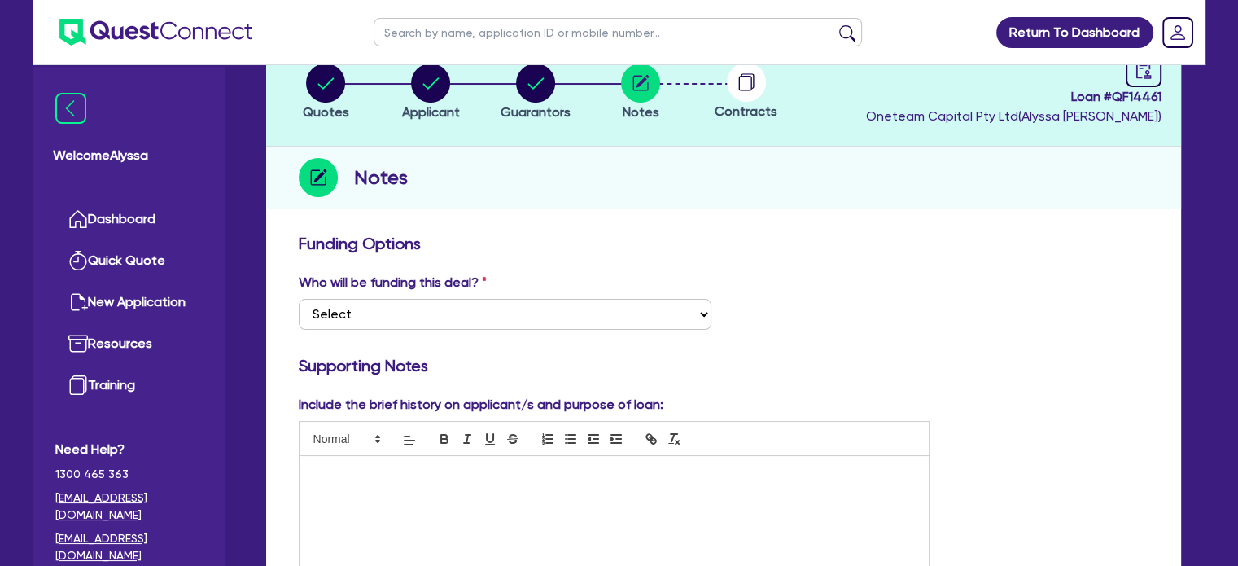
scroll to position [84, 0]
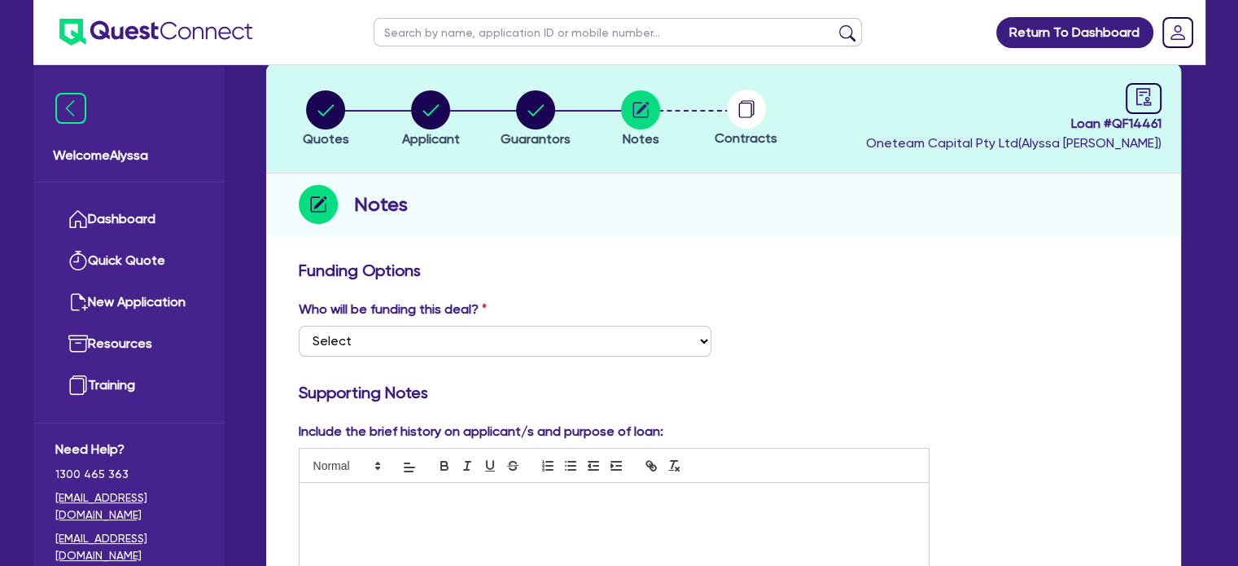
click at [453, 429] on label "Include the brief history on applicant/s and purpose of loan:" at bounding box center [481, 431] width 365 height 20
click at [1131, 107] on link at bounding box center [1143, 98] width 36 height 31
select select "DRAFTED_NEW"
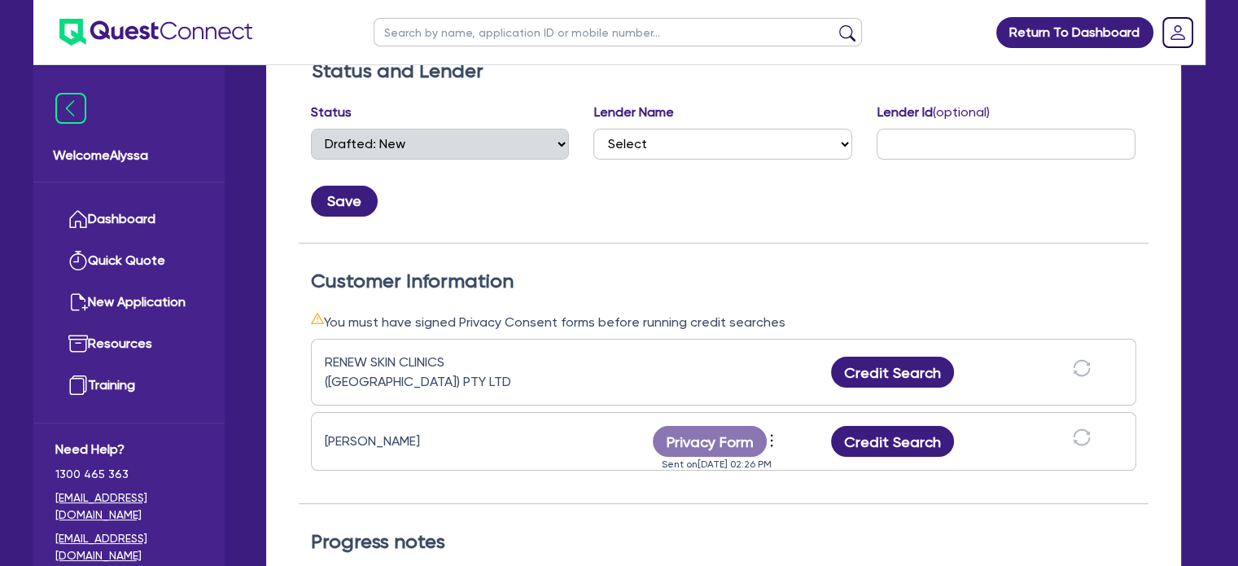
scroll to position [283, 0]
